Goal: Task Accomplishment & Management: Use online tool/utility

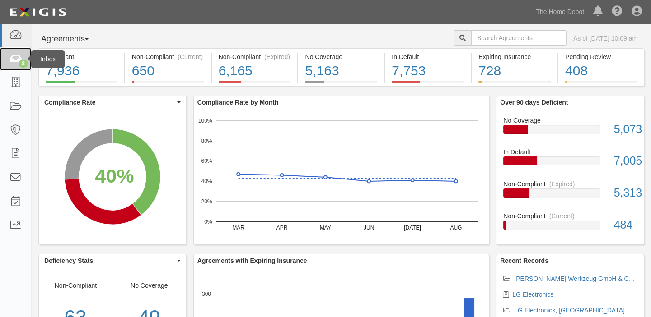
click at [23, 63] on div "8" at bounding box center [23, 64] width 9 height 8
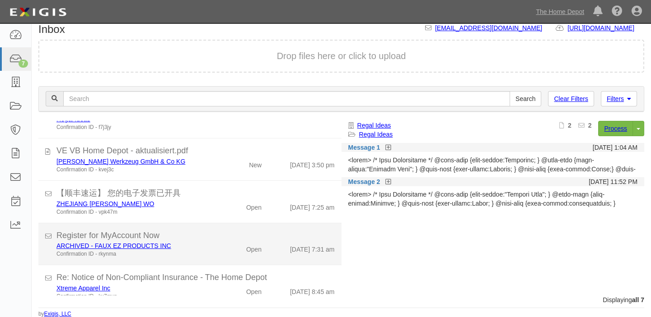
scroll to position [15, 0]
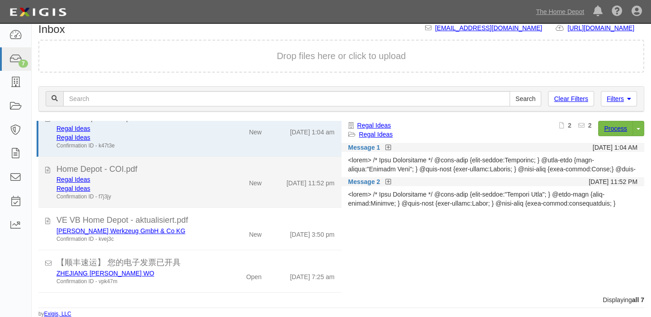
click at [219, 188] on div "Regal Ideas Regal Ideas Confirmation ID - f7j3jy New 9/13/25 11:52 pm" at bounding box center [196, 188] width 292 height 26
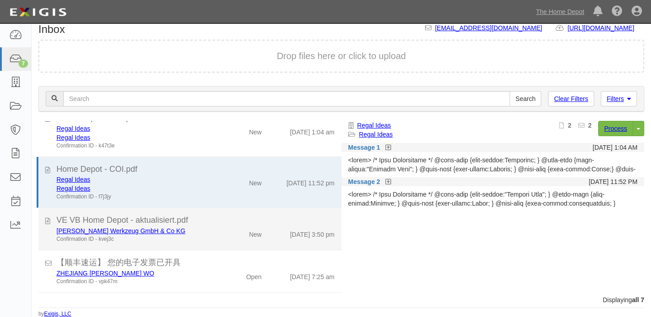
click at [231, 230] on div "New" at bounding box center [244, 233] width 49 height 13
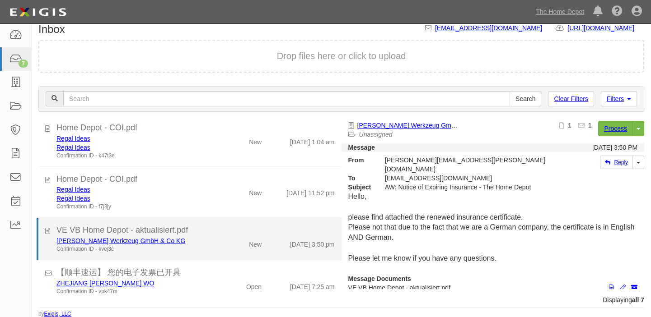
scroll to position [0, 0]
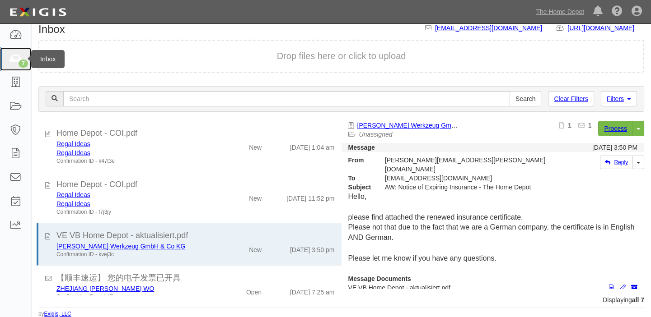
click at [20, 47] on link "7" at bounding box center [15, 59] width 31 height 24
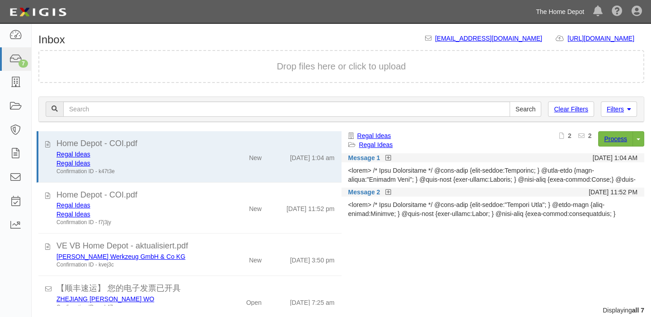
click at [546, 13] on link "The Home Depot" at bounding box center [559, 12] width 57 height 18
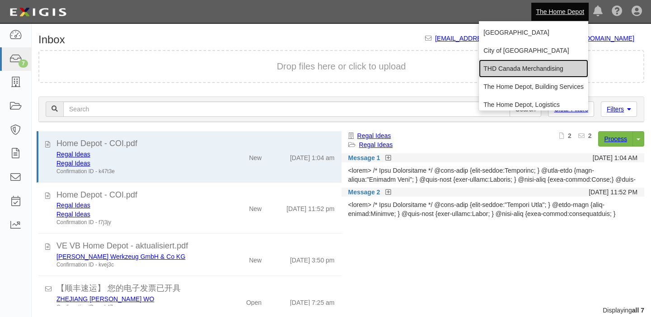
click at [518, 69] on link "THD Canada Merchandising" at bounding box center [533, 69] width 109 height 18
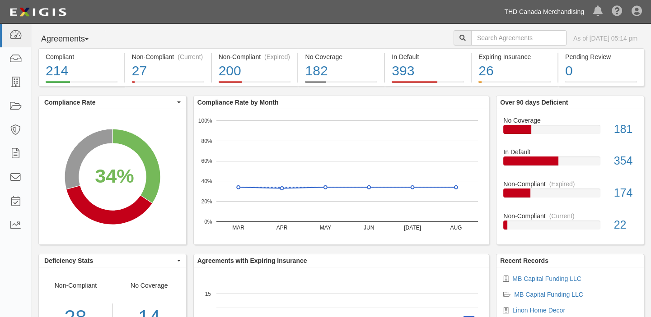
click at [538, 8] on link "THD Canada Merchandising" at bounding box center [543, 12] width 89 height 18
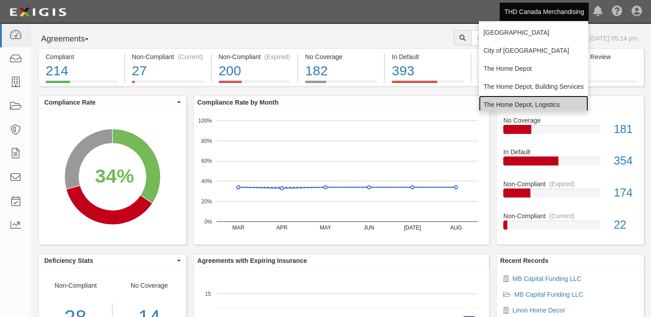
click at [510, 96] on link "The Home Depot, Logistics" at bounding box center [533, 105] width 109 height 18
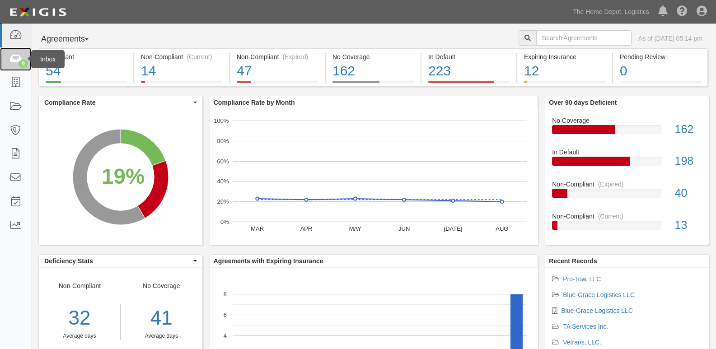
click at [21, 58] on icon at bounding box center [15, 59] width 13 height 10
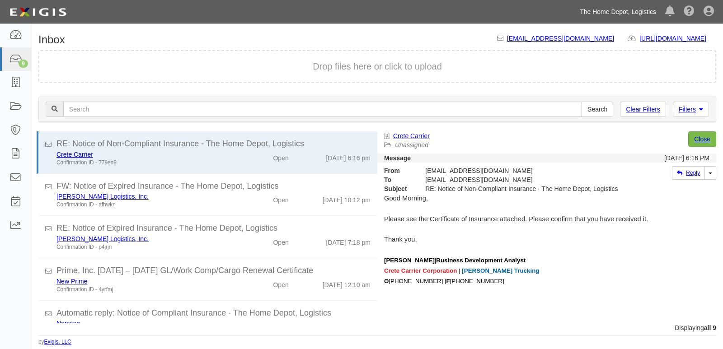
click at [624, 11] on link "The Home Depot, Logistics" at bounding box center [617, 12] width 85 height 18
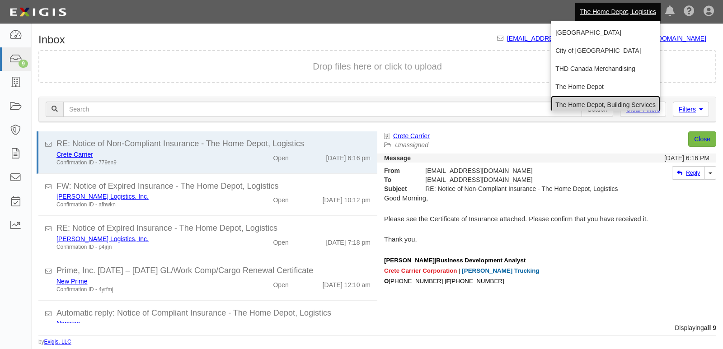
click at [584, 101] on link "The Home Depot, Building Services" at bounding box center [605, 105] width 109 height 18
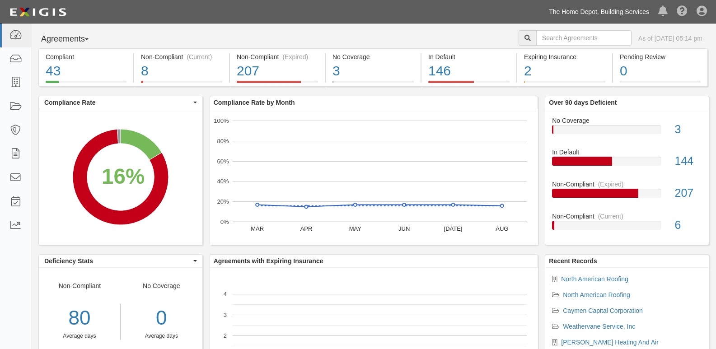
click at [599, 12] on link "The Home Depot, Building Services" at bounding box center [598, 12] width 109 height 18
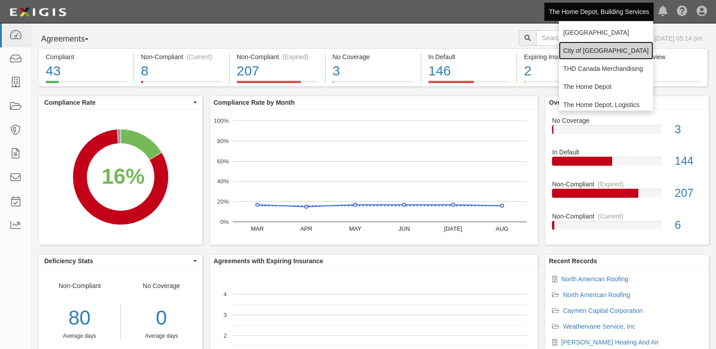
click at [589, 55] on link "City of [GEOGRAPHIC_DATA]" at bounding box center [606, 51] width 94 height 18
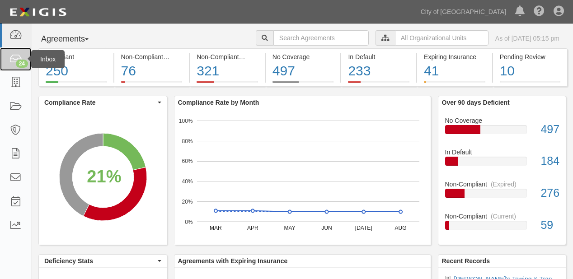
click at [6, 58] on link "24" at bounding box center [15, 59] width 31 height 24
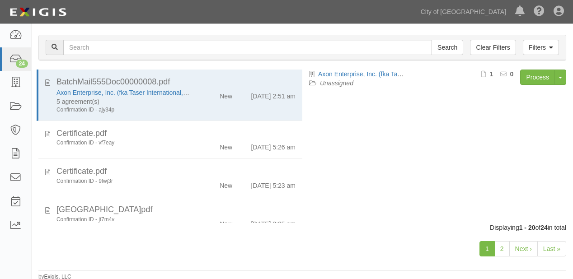
scroll to position [63, 0]
click at [503, 245] on link "2" at bounding box center [501, 247] width 15 height 15
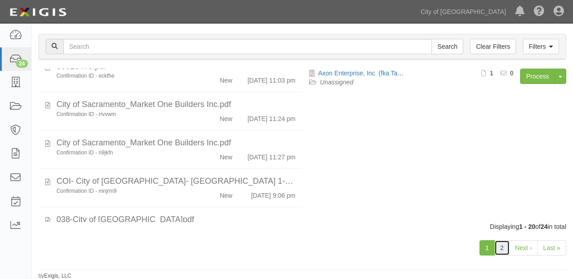
scroll to position [250, 0]
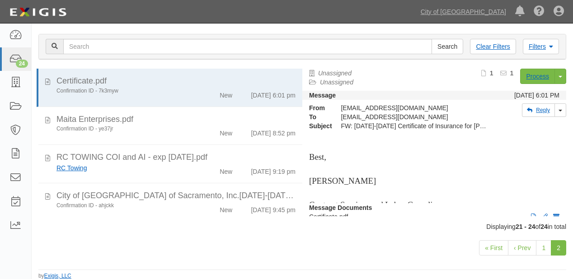
scroll to position [3, 0]
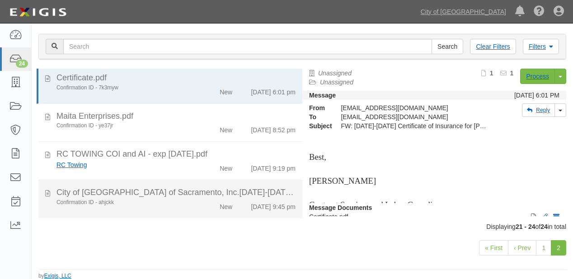
click at [174, 188] on div "City of Sacramento_TOFA of Sacramento, Inc.2025-2026.pdf" at bounding box center [175, 193] width 239 height 12
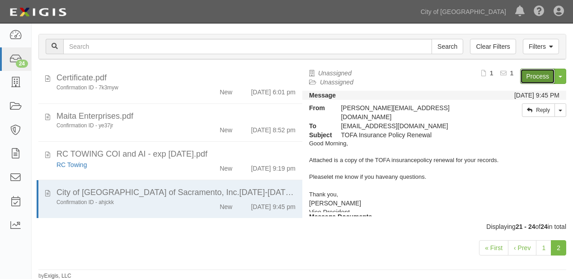
click at [534, 79] on link "Process" at bounding box center [537, 76] width 35 height 15
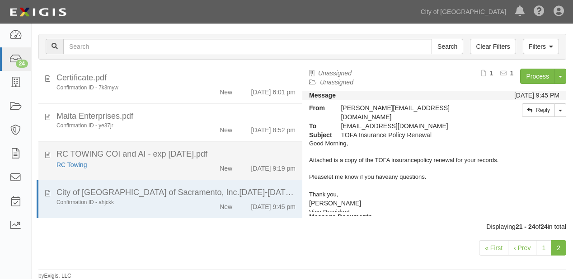
click at [221, 160] on div "New" at bounding box center [225, 166] width 13 height 13
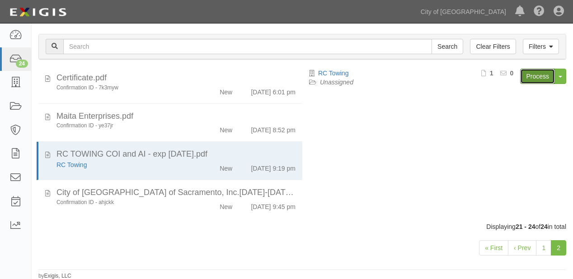
click at [533, 78] on link "Process" at bounding box center [537, 76] width 35 height 15
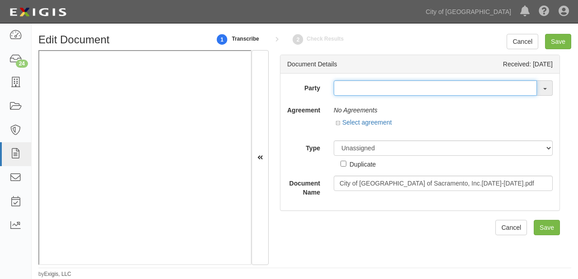
click at [363, 92] on input "text" at bounding box center [435, 87] width 203 height 15
type input "tofa"
